Goal: Complete application form

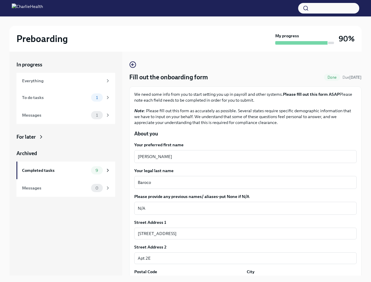
click at [329, 8] on button "button" at bounding box center [328, 8] width 61 height 11
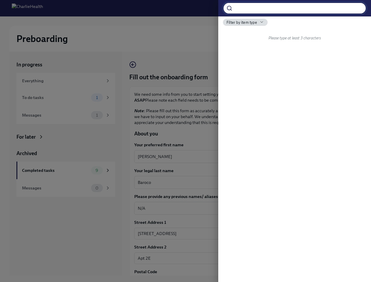
click at [243, 156] on div at bounding box center [185, 141] width 371 height 282
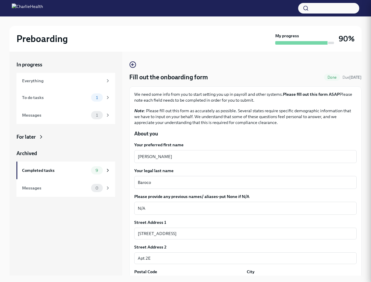
click at [243, 182] on div at bounding box center [185, 141] width 371 height 282
click at [243, 208] on textarea "N/A" at bounding box center [245, 208] width 215 height 7
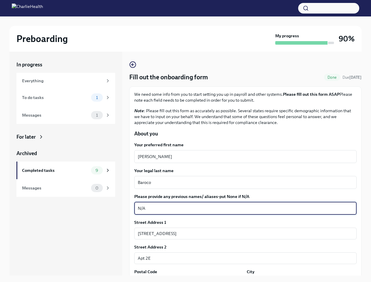
click at [243, 233] on input "[STREET_ADDRESS]" at bounding box center [245, 234] width 222 height 12
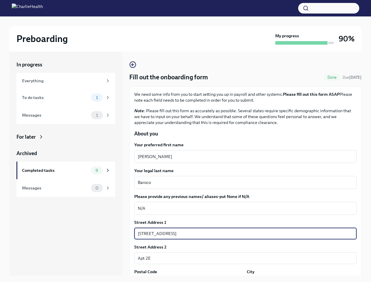
click at [243, 258] on input "Apt 2E" at bounding box center [245, 258] width 222 height 12
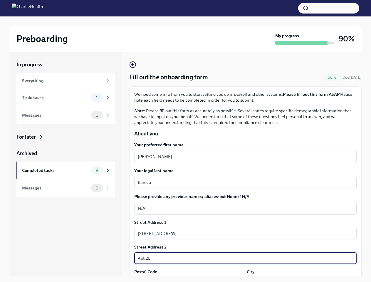
click at [188, 279] on div "In progress Everything To do tasks 1 Messages 1 For later Archived Completed ta…" at bounding box center [185, 168] width 352 height 233
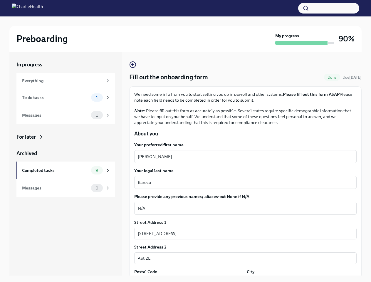
click at [298, 279] on div "In progress Everything To do tasks 1 Messages 1 For later Archived Completed ta…" at bounding box center [185, 168] width 352 height 233
